Goal: Information Seeking & Learning: Learn about a topic

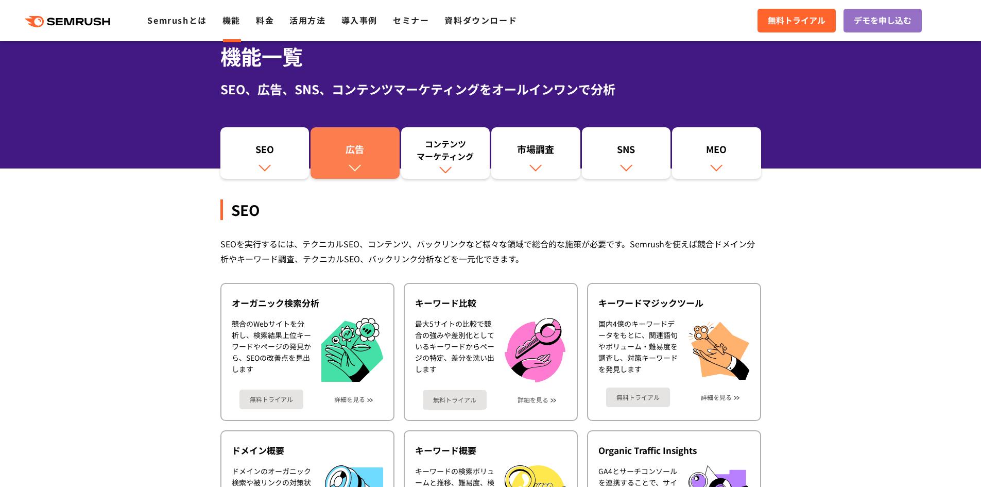
click at [373, 165] on link "広告" at bounding box center [355, 153] width 89 height 52
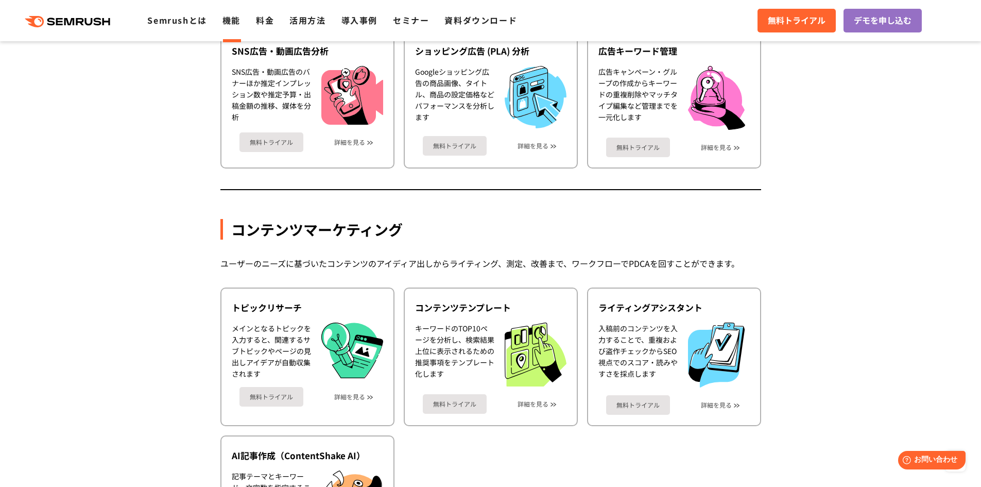
scroll to position [1123, 0]
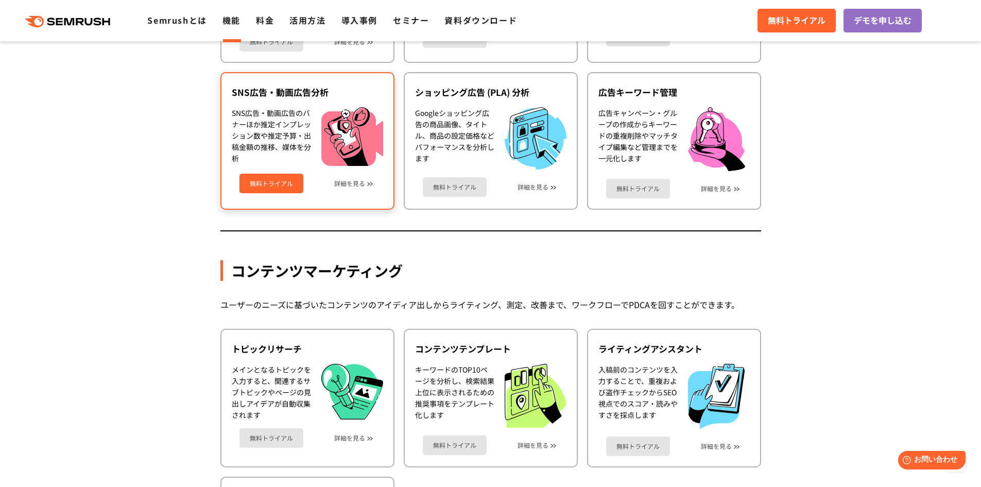
click at [345, 189] on div "無料トライアル 詳細を見る" at bounding box center [307, 179] width 151 height 27
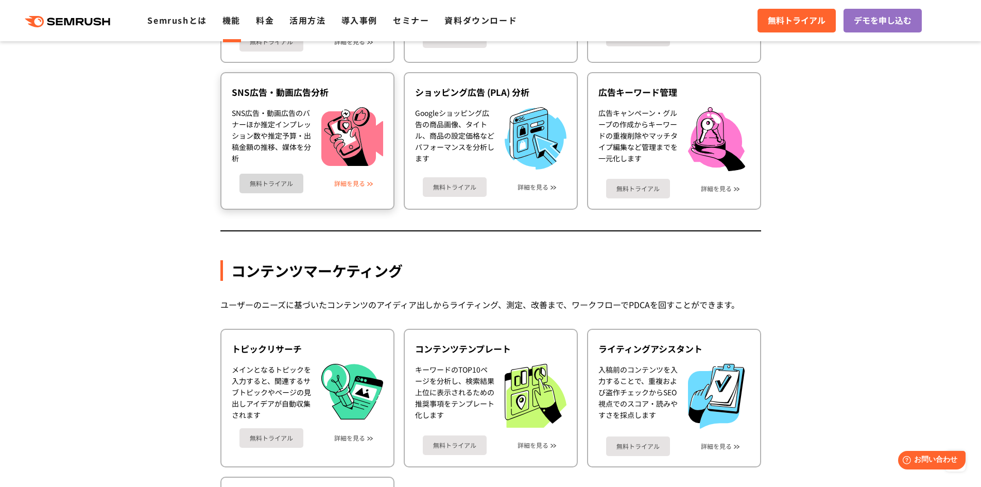
click at [348, 183] on link "詳細を見る" at bounding box center [349, 183] width 31 height 7
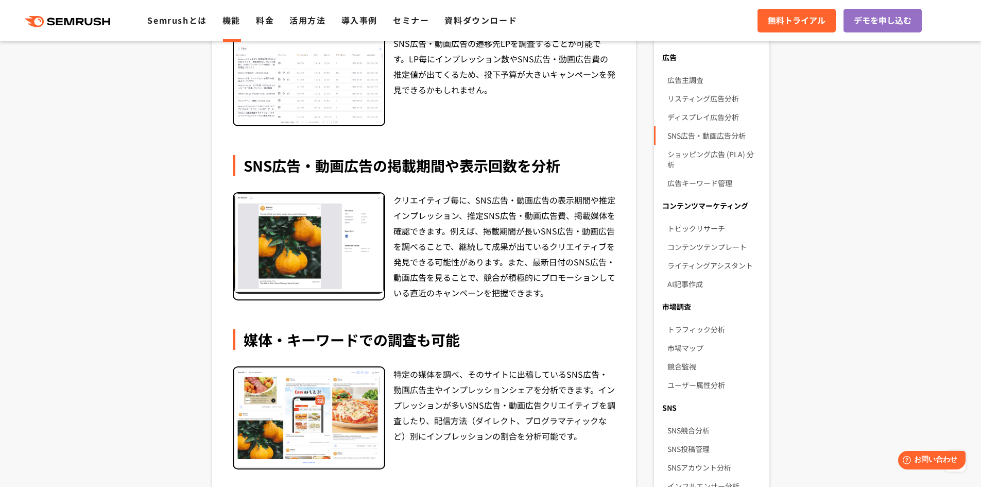
scroll to position [412, 0]
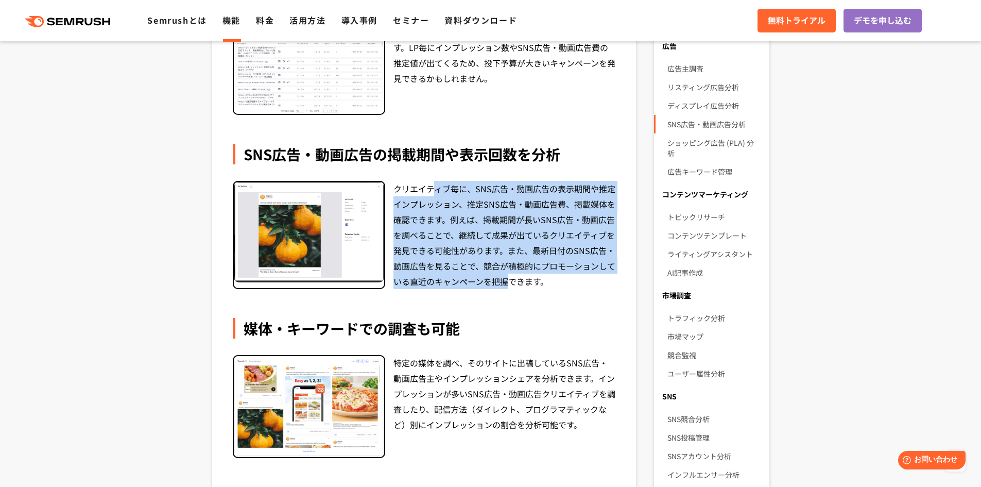
drag, startPoint x: 438, startPoint y: 188, endPoint x: 509, endPoint y: 283, distance: 119.2
click at [509, 283] on div "クリエイティブ毎に、SNS広告・動画広告の表示期間や推定インプレッション、推定SNS広告・動画広告費、掲載媒体を確認できます。例えば、掲載期間が長いSNS広告…" at bounding box center [505, 235] width 223 height 108
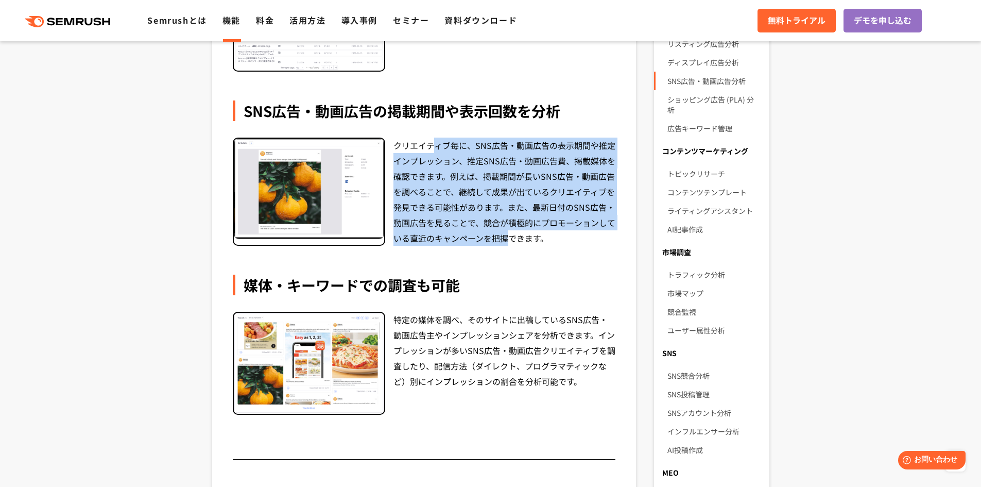
scroll to position [515, 0]
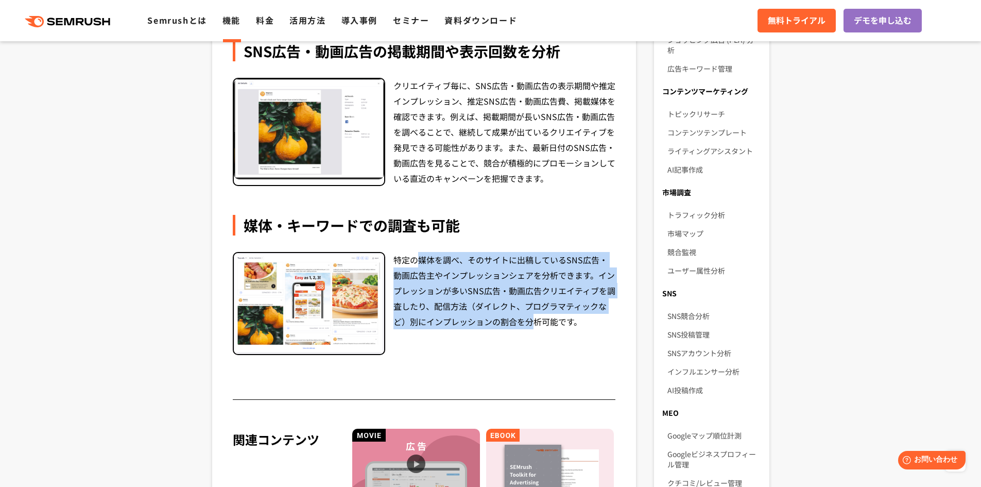
drag, startPoint x: 422, startPoint y: 264, endPoint x: 524, endPoint y: 317, distance: 115.7
click at [520, 330] on div "特定の媒体を調べ、そのサイトに出稿しているSNS広告・動画広告主やインプレッションシェアを分析できます。インプレッションが多いSNS広告・動画広告クリエイティ…" at bounding box center [505, 303] width 223 height 103
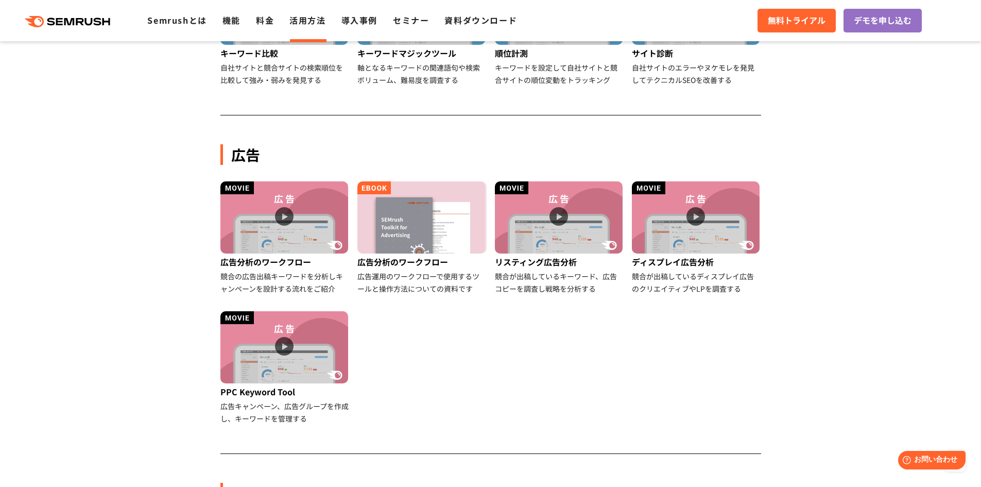
scroll to position [464, 0]
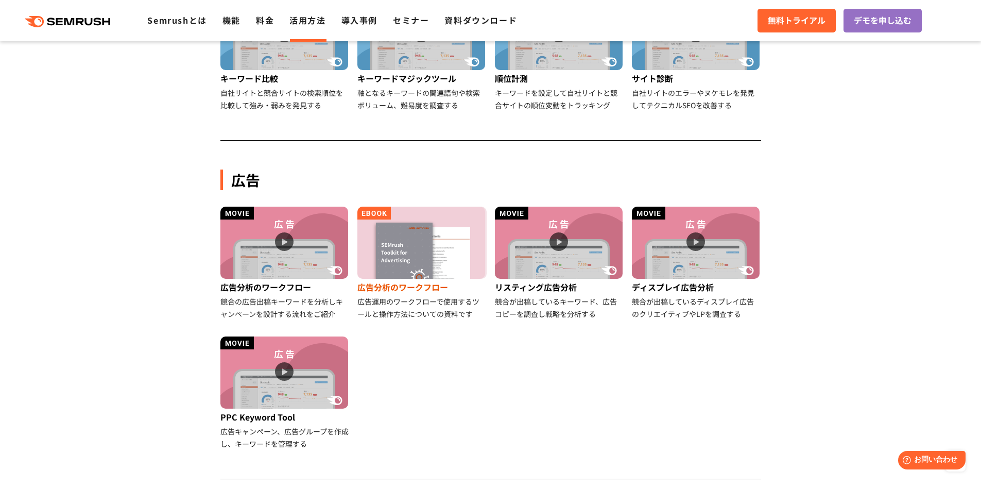
click at [416, 311] on div "広告運用のワークフローで使用するツールと操作方法についての資料です" at bounding box center [421, 307] width 129 height 25
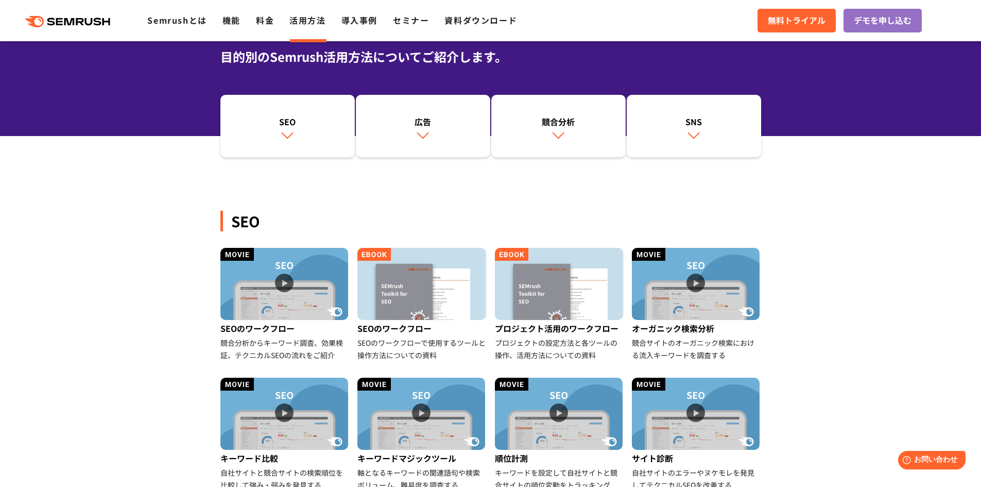
scroll to position [0, 0]
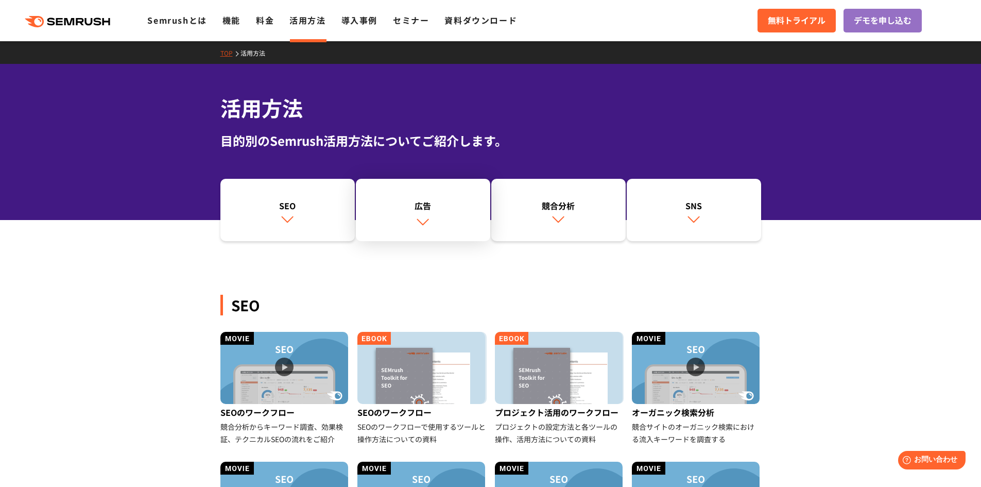
click at [426, 214] on link "広告" at bounding box center [423, 210] width 134 height 63
click at [670, 215] on link "SNS" at bounding box center [694, 210] width 134 height 63
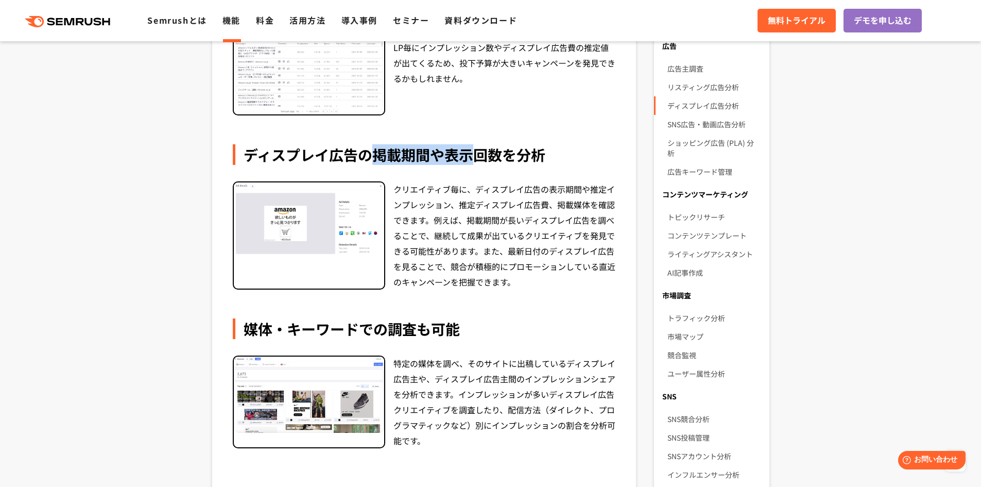
drag, startPoint x: 373, startPoint y: 158, endPoint x: 528, endPoint y: 183, distance: 156.7
click at [501, 168] on div "ディスプレイ広告の掲載期間や表示回数を分析 クリエイティブ毎に、ディスプレイ広告の表示期間や推定インプレッション、推定ディスプレイ広告費、掲載媒体を確認できま…" at bounding box center [424, 216] width 383 height 145
click at [528, 186] on div "クリエイティブ毎に、ディスプレイ広告の表示期間や推定インプレッション、推定ディスプレイ広告費、掲載媒体を確認できます。例えば、掲載期間が長いディスプレイ広告を…" at bounding box center [505, 235] width 223 height 108
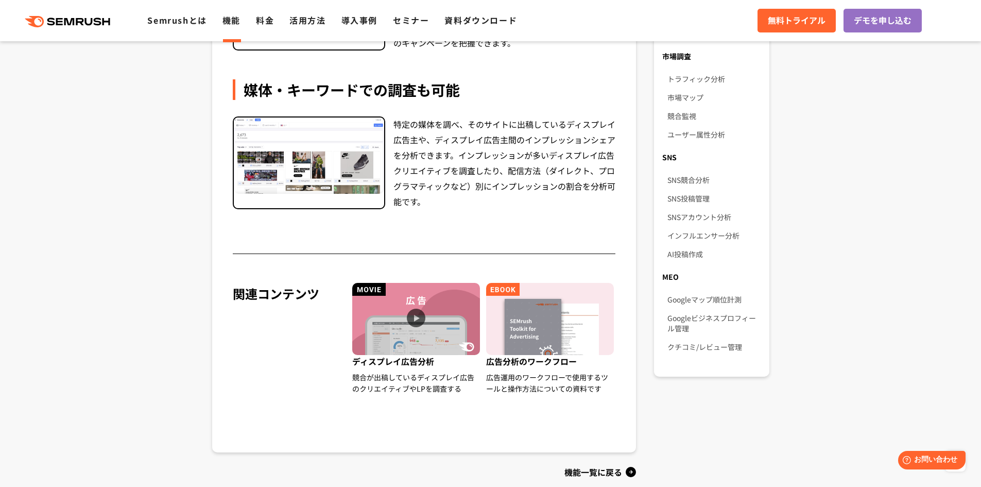
scroll to position [670, 0]
